Goal: Check status: Verify the current state of an ongoing process or item

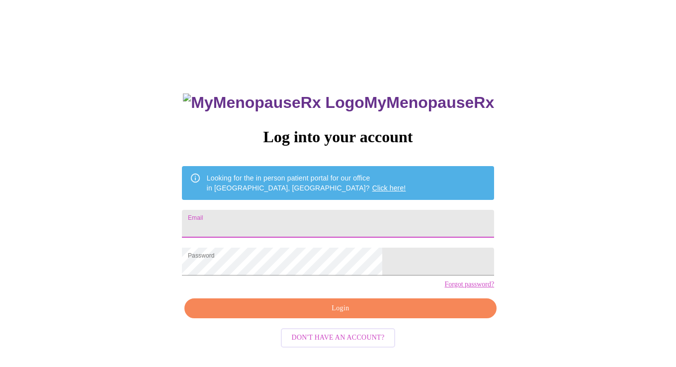
click at [270, 224] on input "Email" at bounding box center [338, 224] width 312 height 28
type input "ekubycheck@hotmail.com"
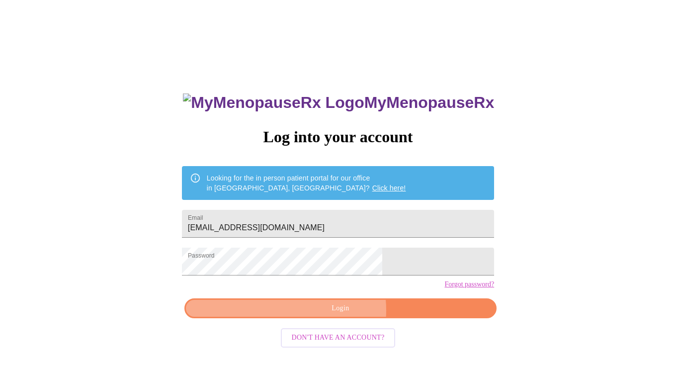
click at [339, 314] on span "Login" at bounding box center [340, 308] width 289 height 12
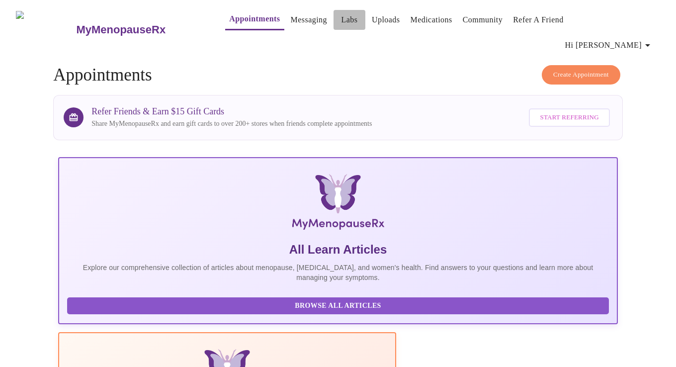
click at [341, 21] on link "Labs" at bounding box center [349, 20] width 16 height 14
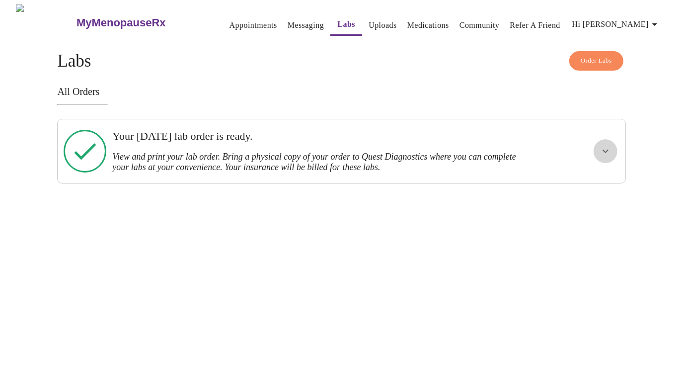
click at [603, 150] on icon "show more" at bounding box center [606, 151] width 6 height 3
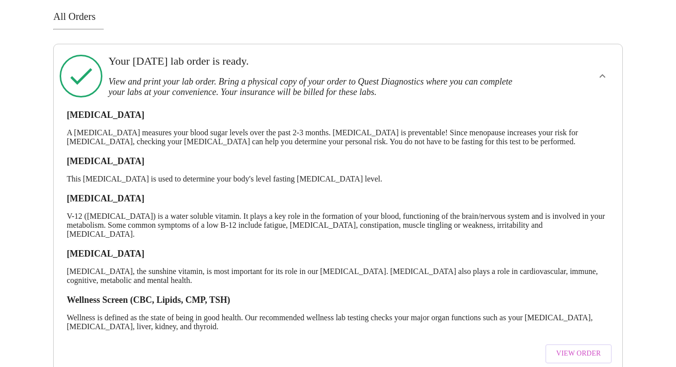
scroll to position [103, 0]
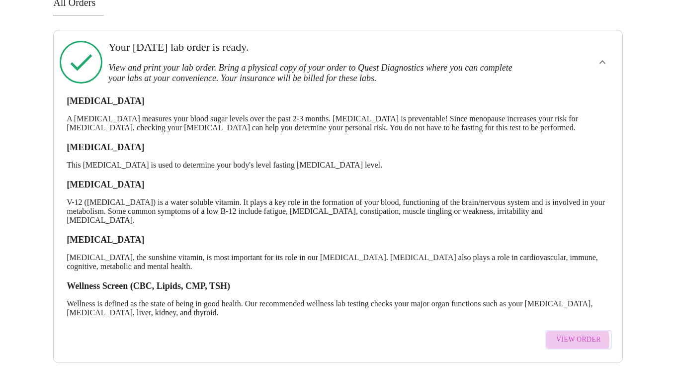
click at [566, 333] on span "View Order" at bounding box center [578, 339] width 45 height 12
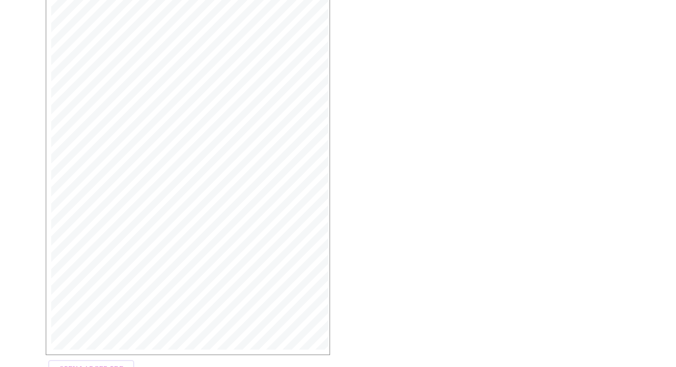
scroll to position [231, 0]
click at [79, 339] on span "Open Larger PDF" at bounding box center [91, 345] width 64 height 12
